Goal: Information Seeking & Learning: Learn about a topic

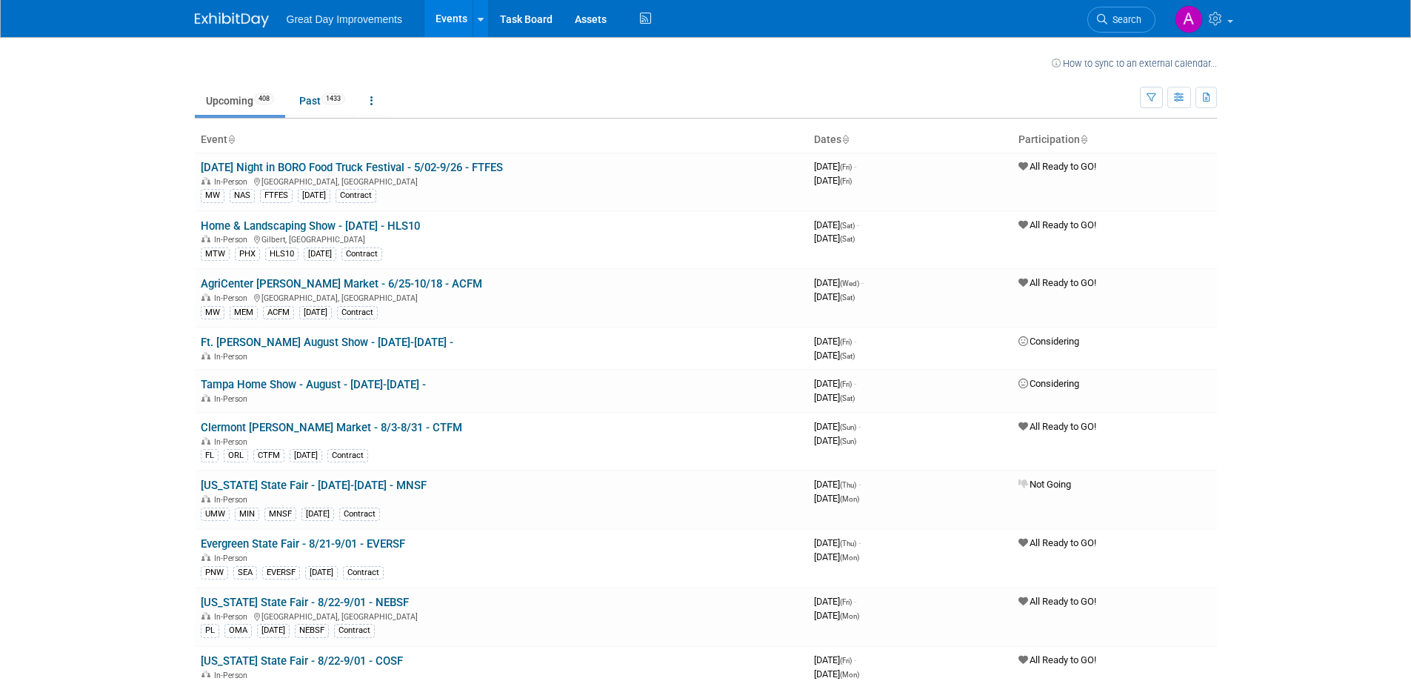
click at [1138, 19] on span "Search" at bounding box center [1124, 19] width 34 height 11
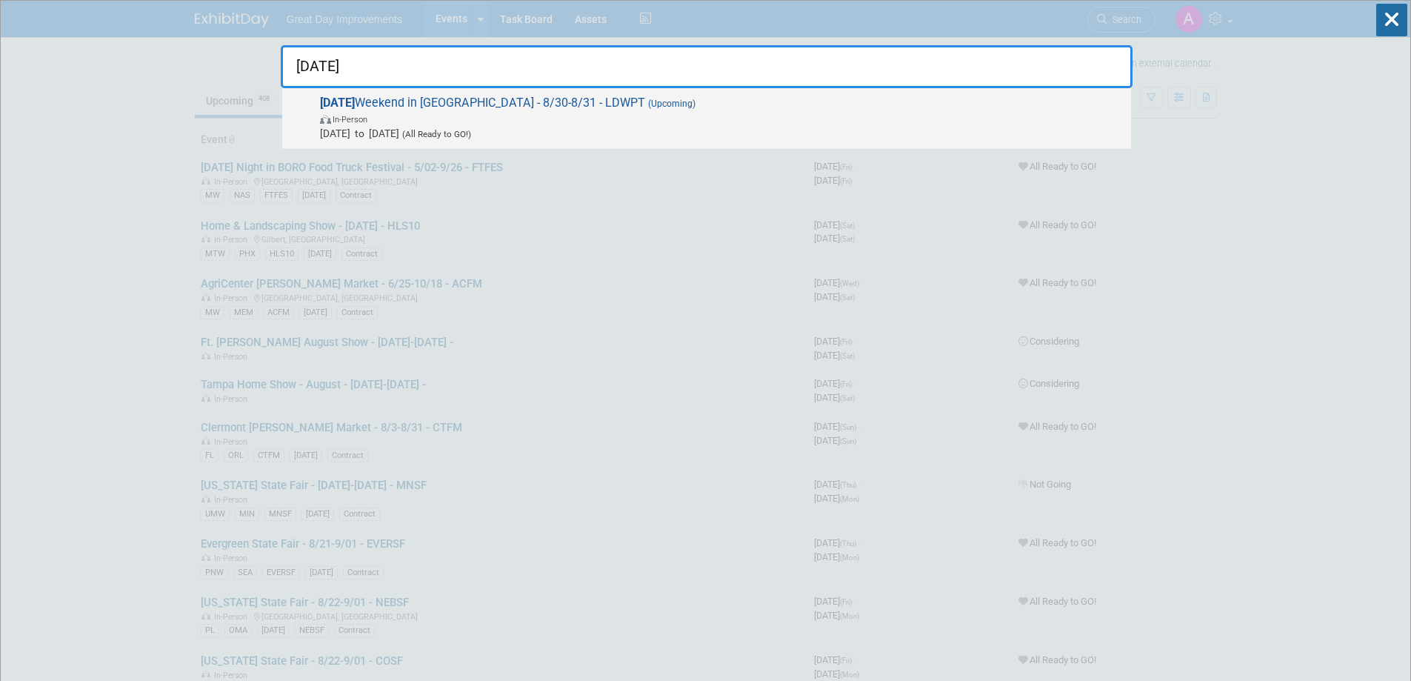
type input "labor day"
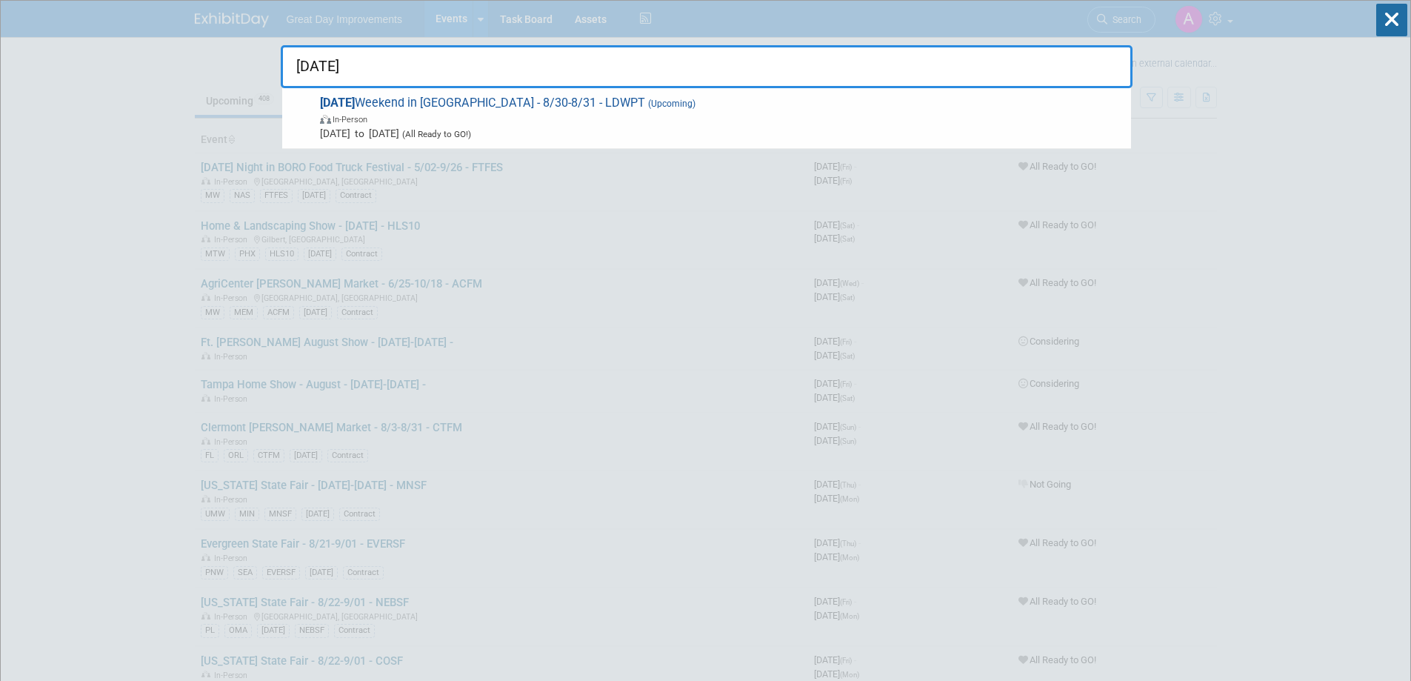
click at [651, 103] on span "(Upcoming)" at bounding box center [670, 104] width 50 height 10
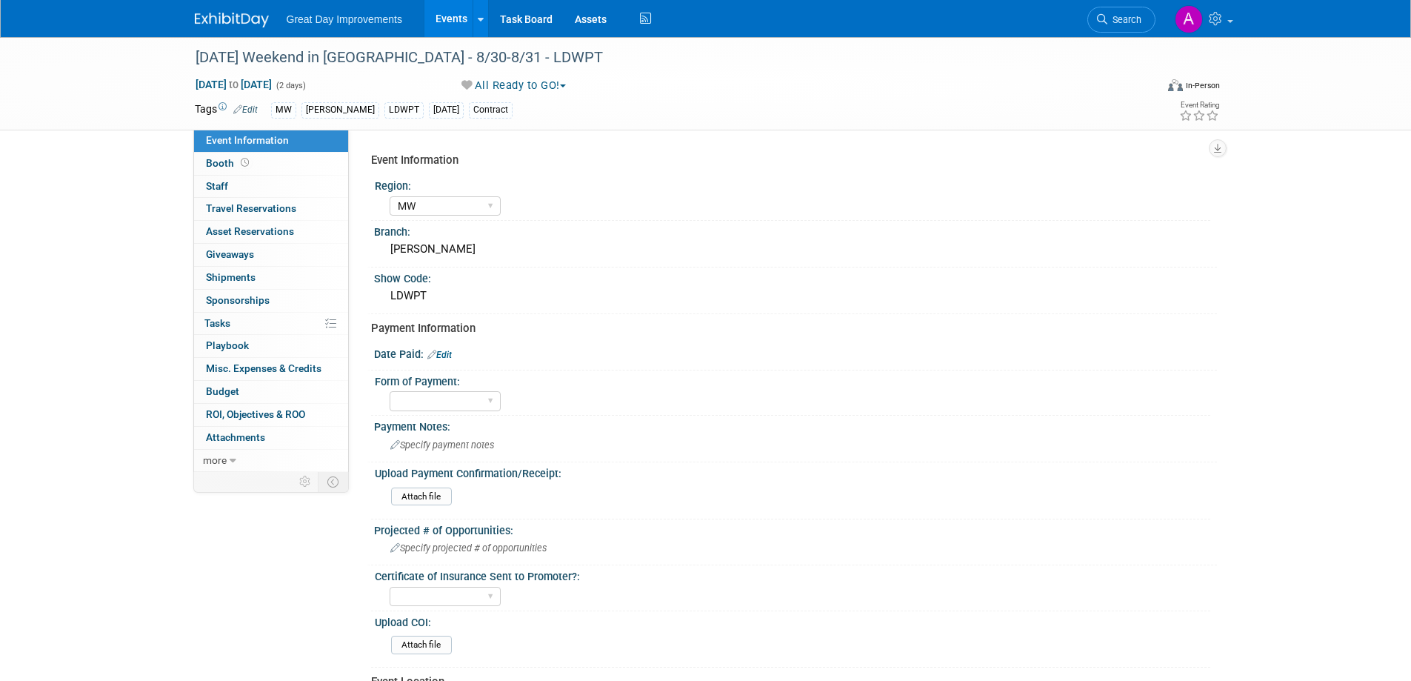
select select "MW"
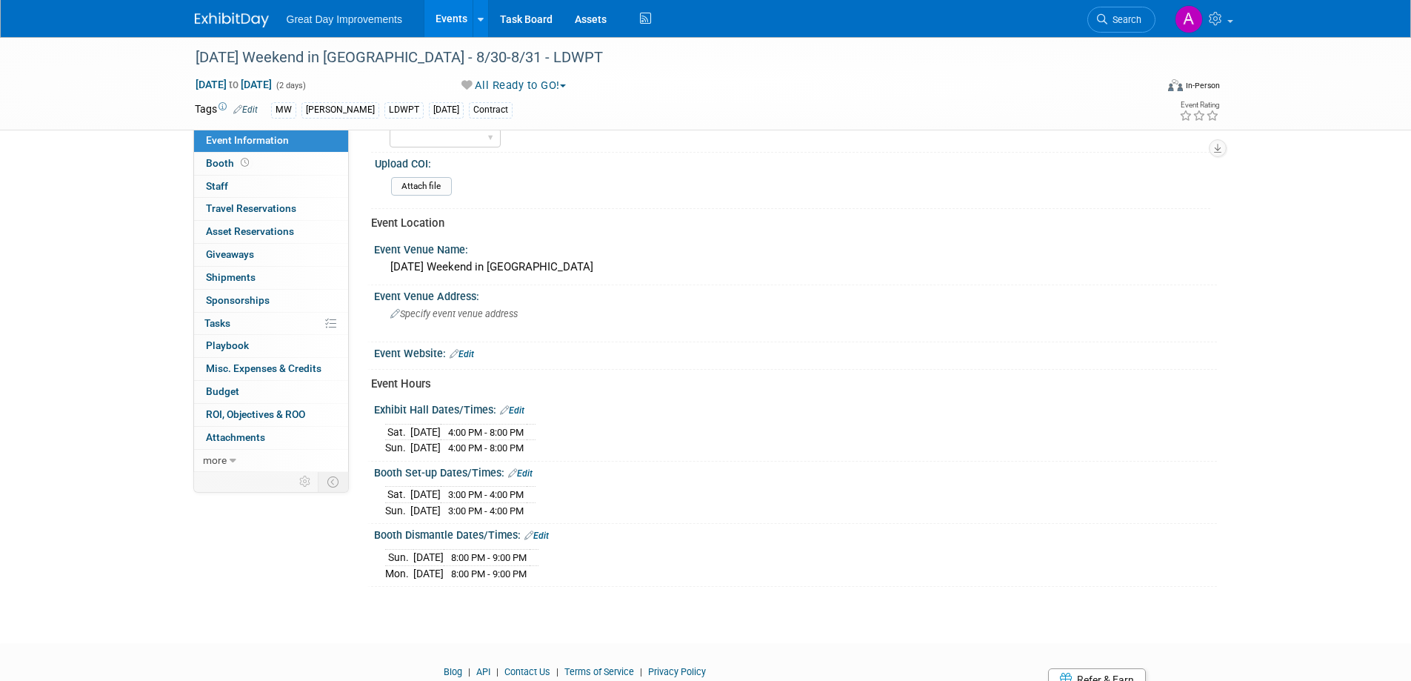
scroll to position [370, 0]
